Goal: Find specific page/section

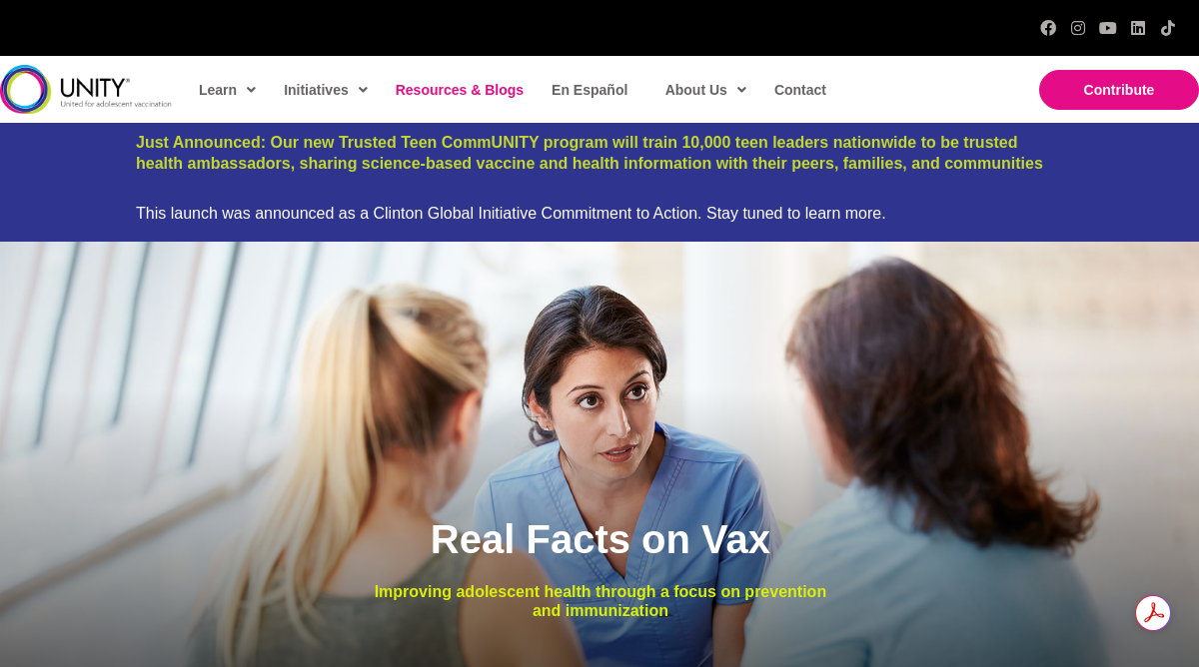
click at [496, 92] on span "Resources & Blogs" at bounding box center [460, 90] width 128 height 16
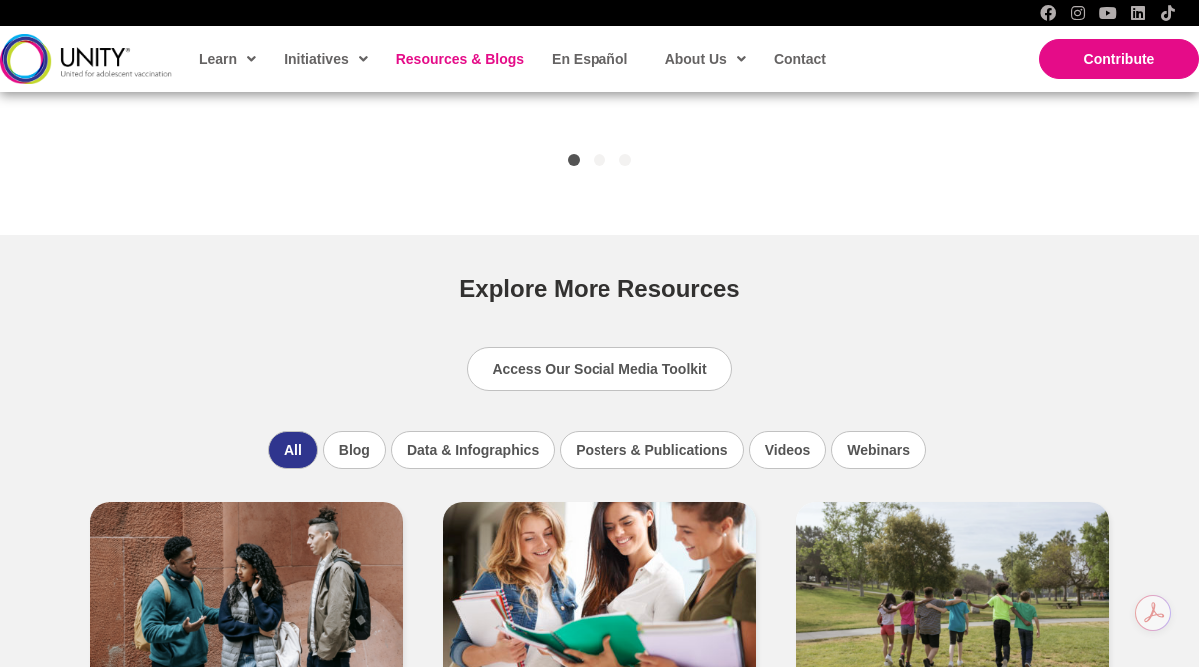
scroll to position [1154, 0]
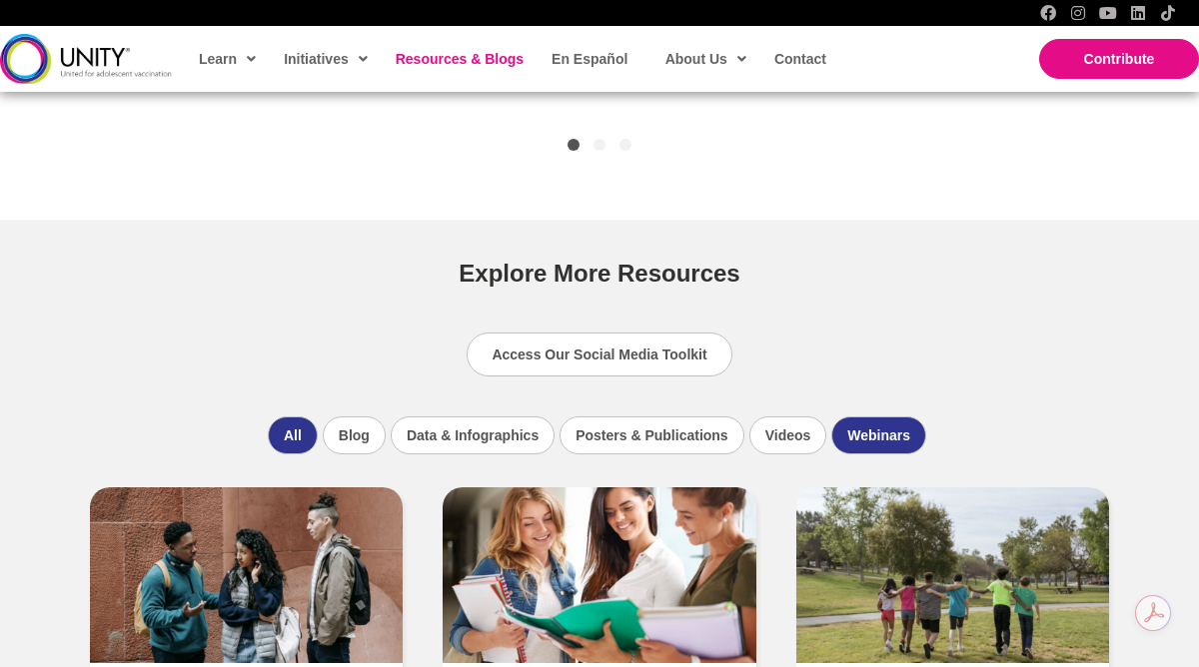
click at [878, 438] on li "Webinars" at bounding box center [878, 436] width 95 height 38
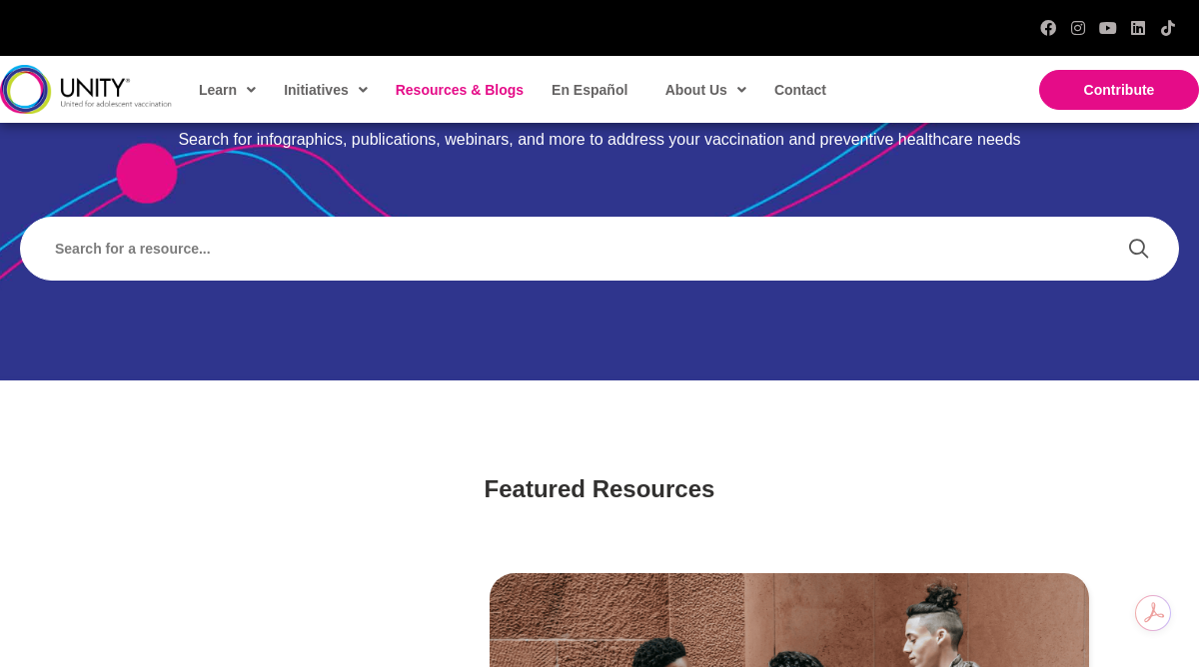
scroll to position [0, 0]
